Goal: Find specific page/section: Find specific page/section

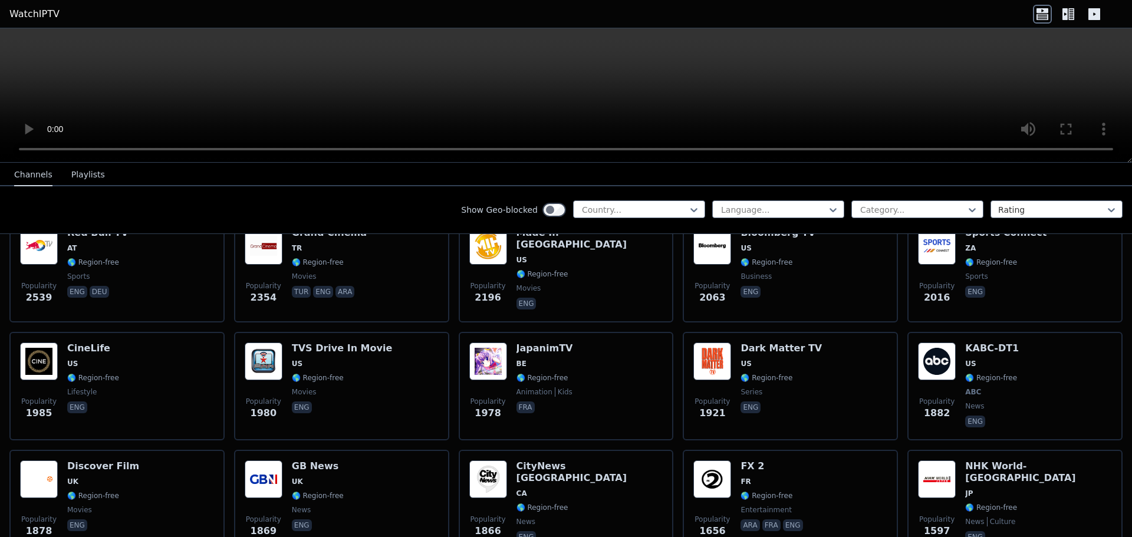
scroll to position [530, 0]
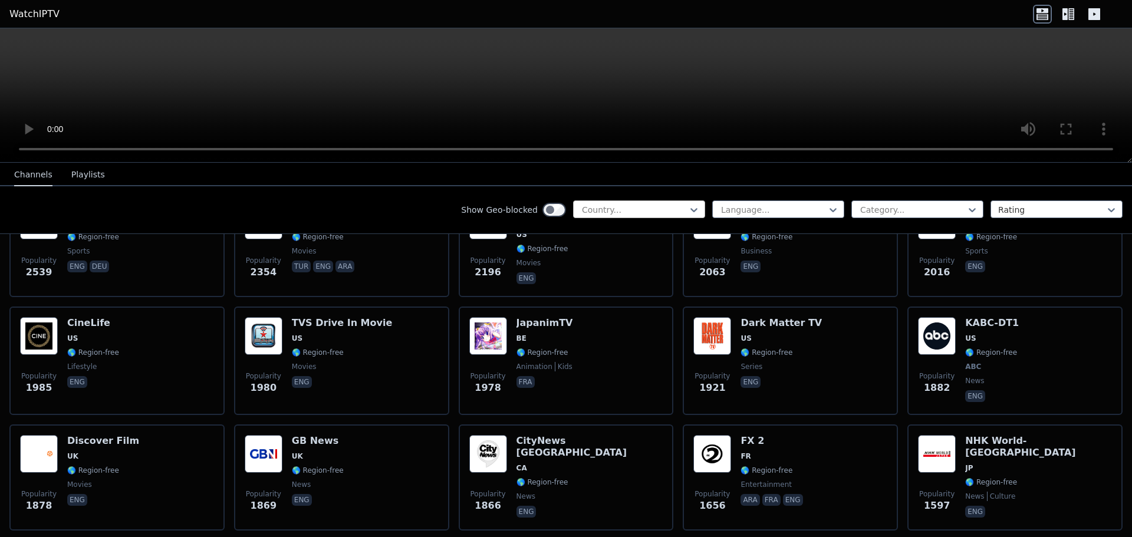
click at [635, 203] on div "Country..." at bounding box center [639, 209] width 132 height 18
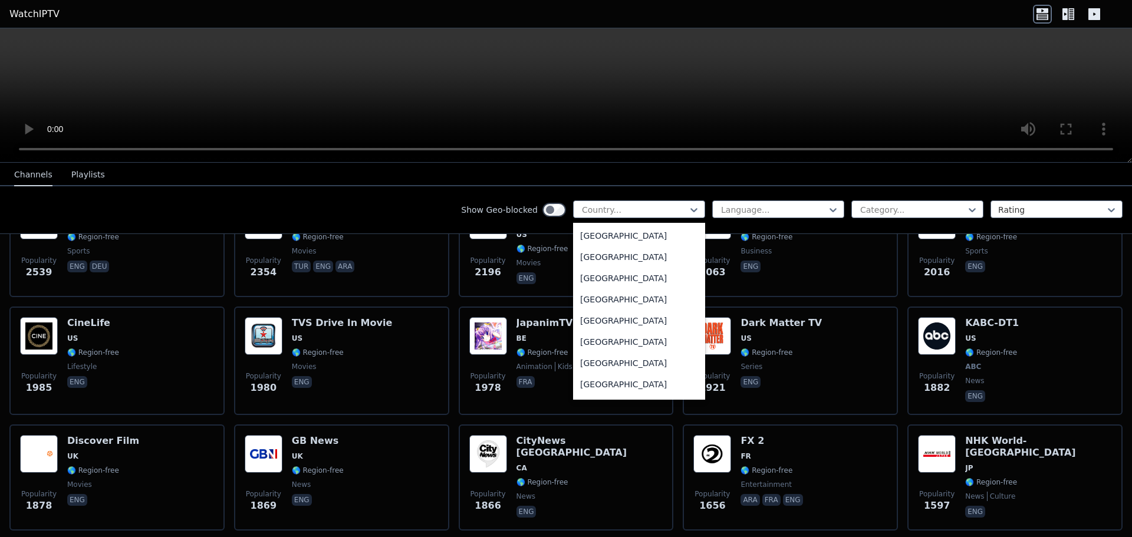
scroll to position [2829, 0]
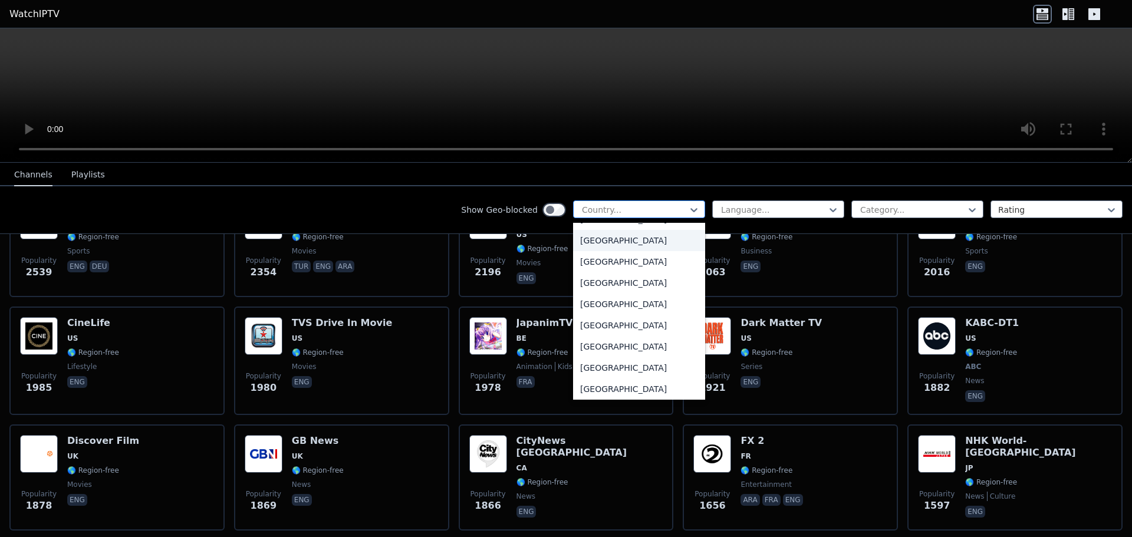
click at [597, 205] on div at bounding box center [634, 210] width 107 height 12
type input "***"
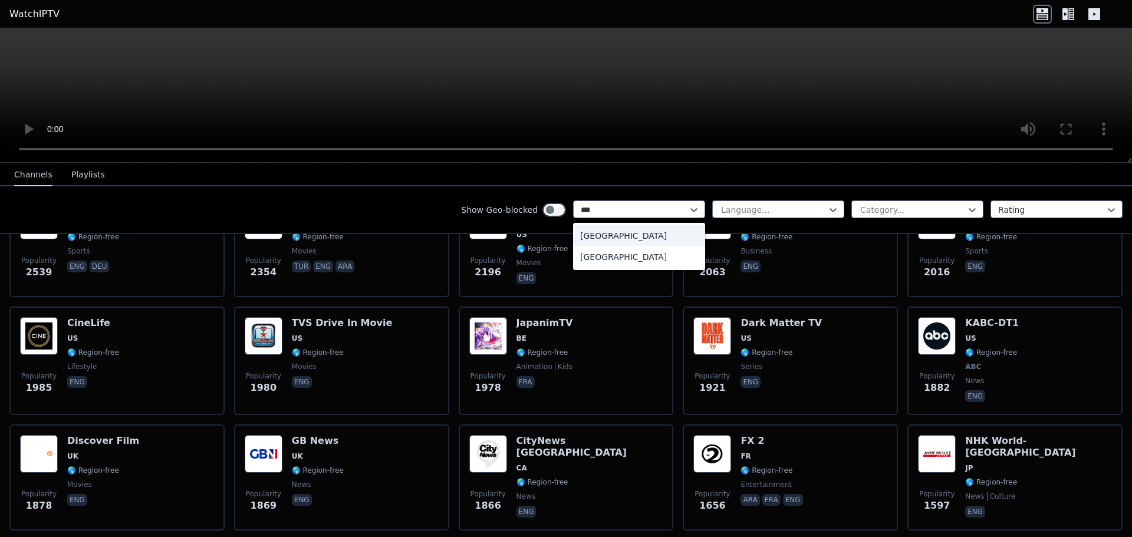
click at [600, 233] on div "[GEOGRAPHIC_DATA]" at bounding box center [639, 235] width 132 height 21
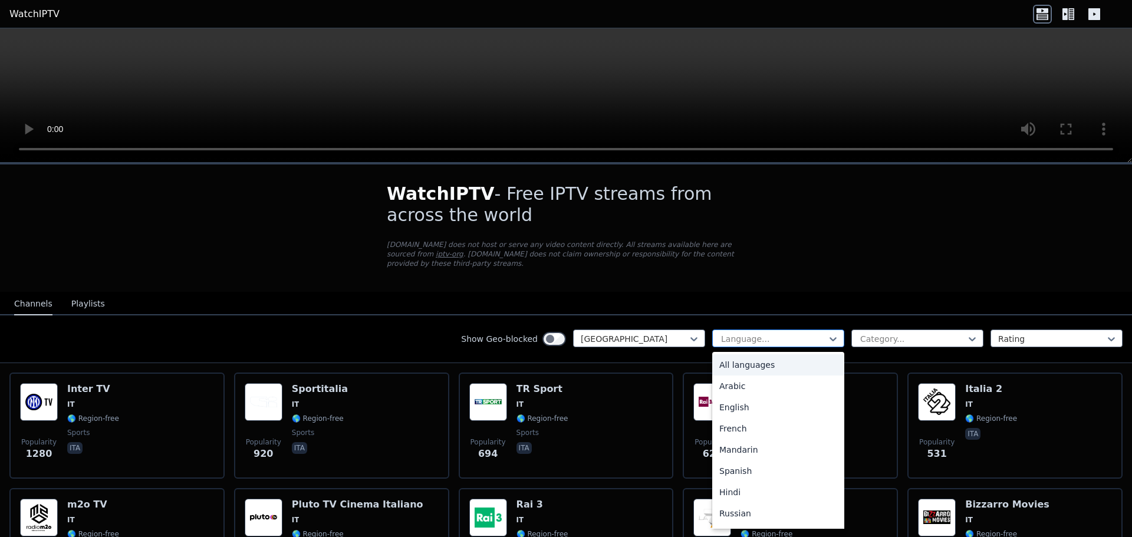
click at [805, 333] on div at bounding box center [773, 339] width 107 height 12
click at [760, 329] on div "Language..." at bounding box center [778, 338] width 132 height 18
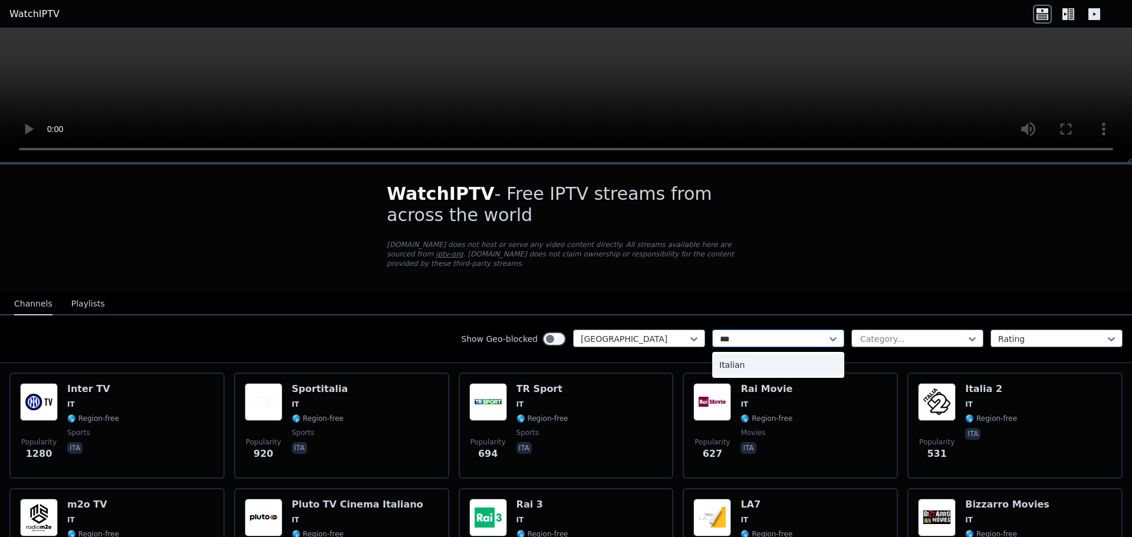
type input "****"
click at [745, 354] on div "Italian" at bounding box center [778, 364] width 132 height 21
click at [922, 333] on div at bounding box center [912, 339] width 107 height 12
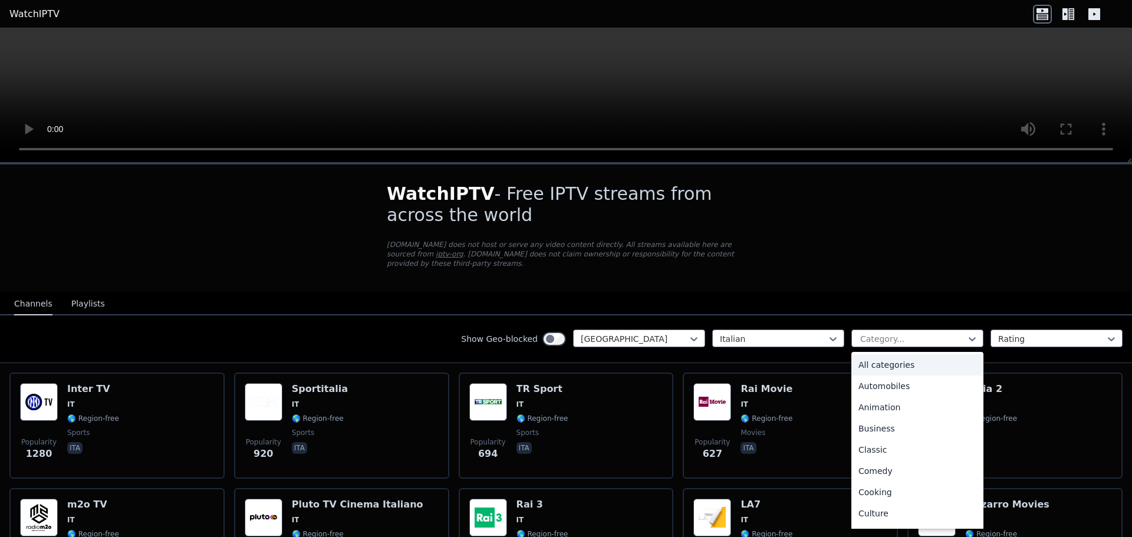
click at [884, 354] on div "All categories" at bounding box center [917, 364] width 132 height 21
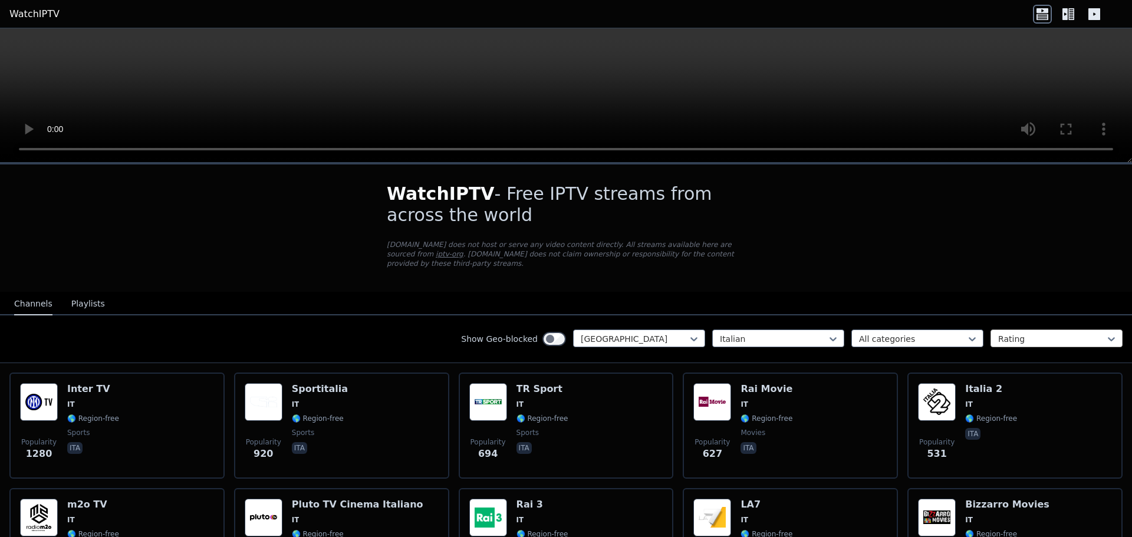
click at [1012, 333] on div at bounding box center [1051, 339] width 107 height 12
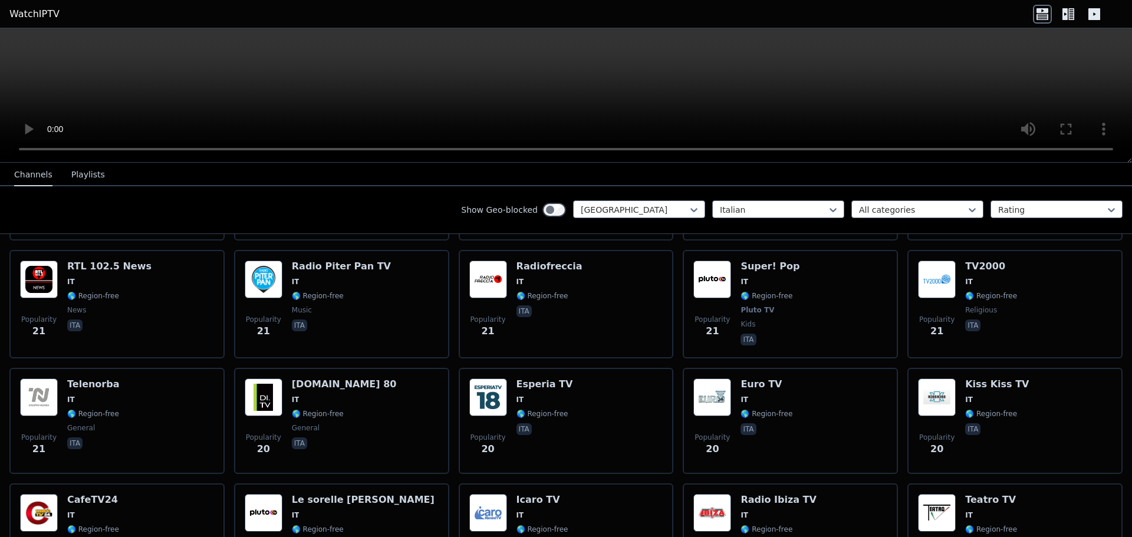
scroll to position [2534, 0]
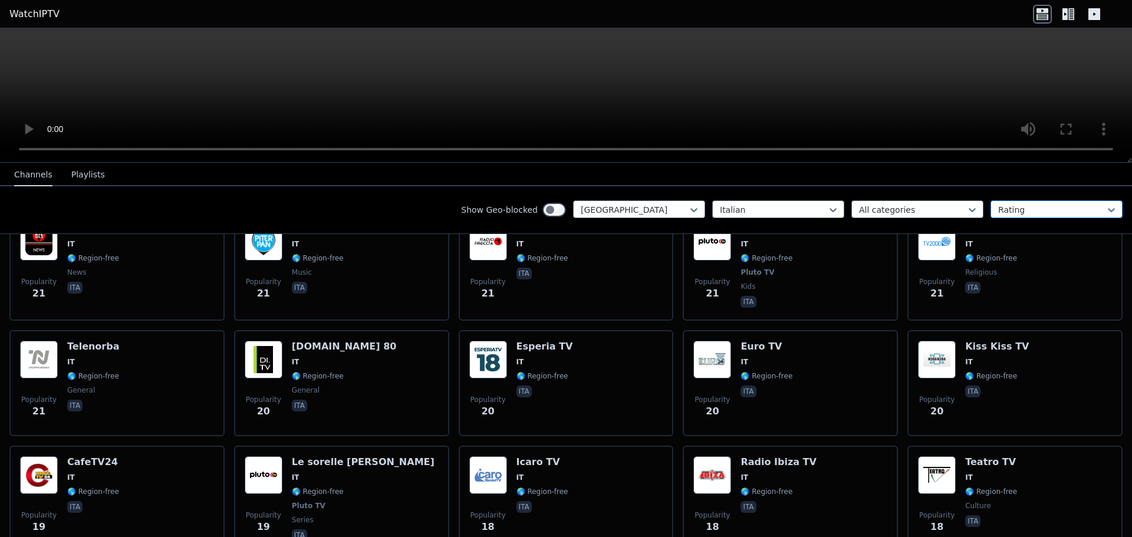
click at [1002, 209] on div at bounding box center [1051, 210] width 107 height 12
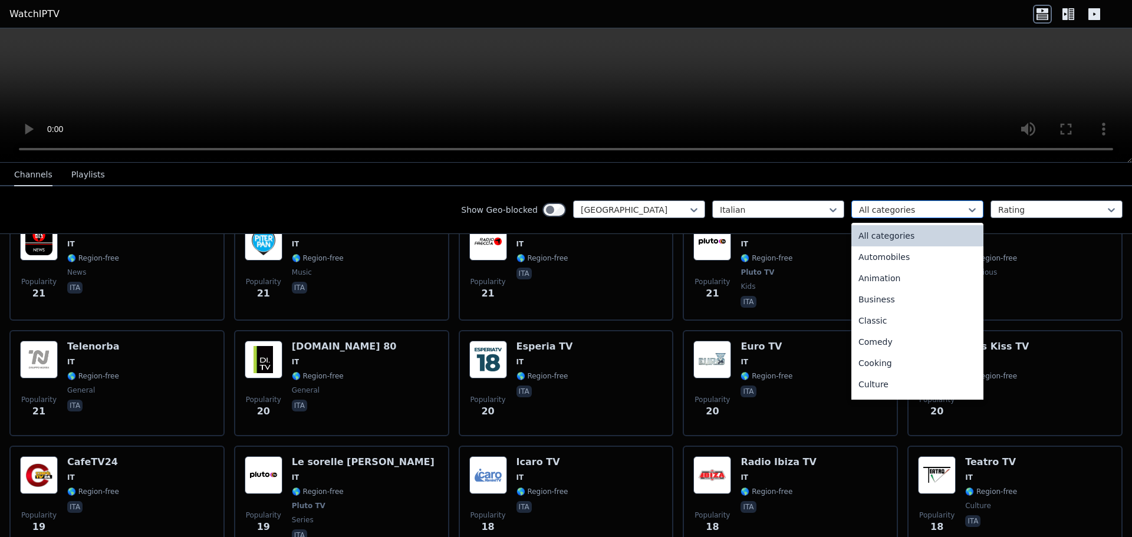
click at [919, 217] on div "All categories" at bounding box center [917, 209] width 132 height 18
click at [889, 342] on div "Sports" at bounding box center [917, 344] width 132 height 21
